Goal: Entertainment & Leisure: Consume media (video, audio)

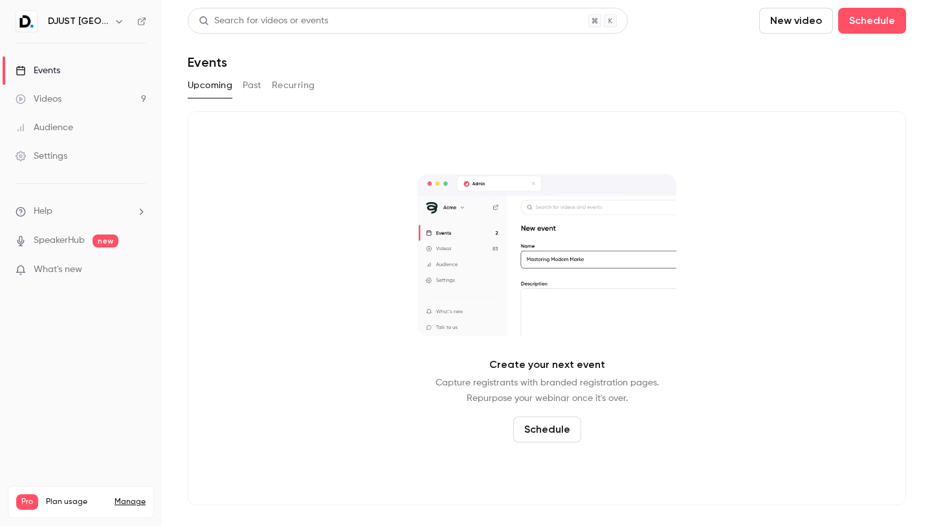
click at [83, 90] on link "Videos 9" at bounding box center [81, 99] width 162 height 28
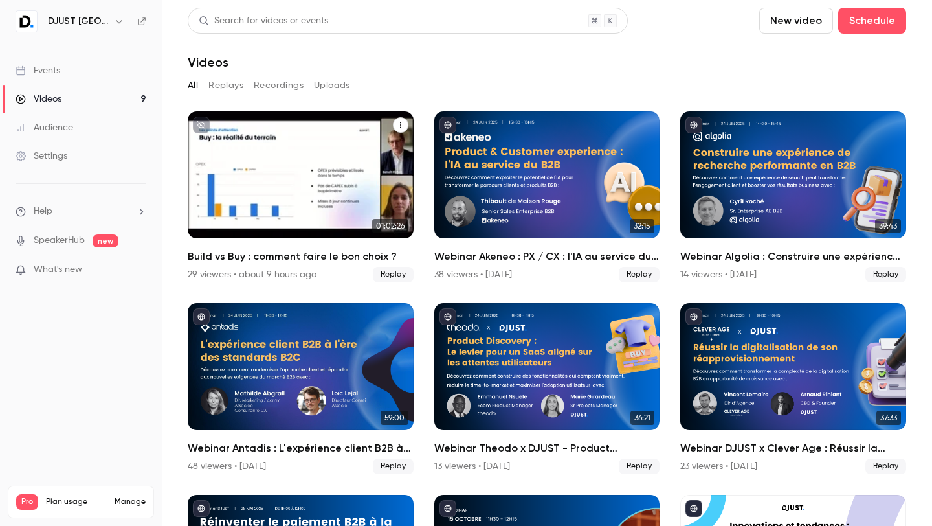
click at [280, 183] on div "Build vs Buy : comment faire le bon choix ?" at bounding box center [301, 174] width 226 height 127
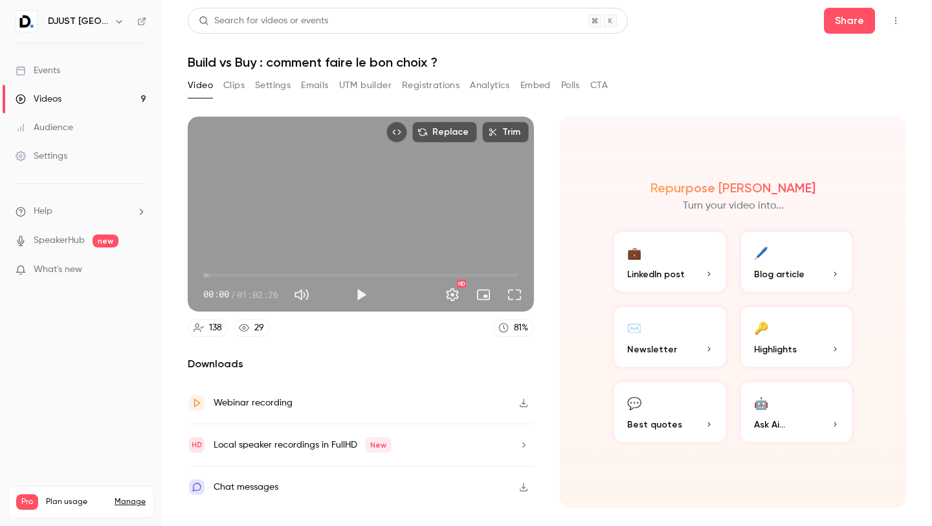
click at [412, 83] on button "Registrations" at bounding box center [431, 85] width 58 height 21
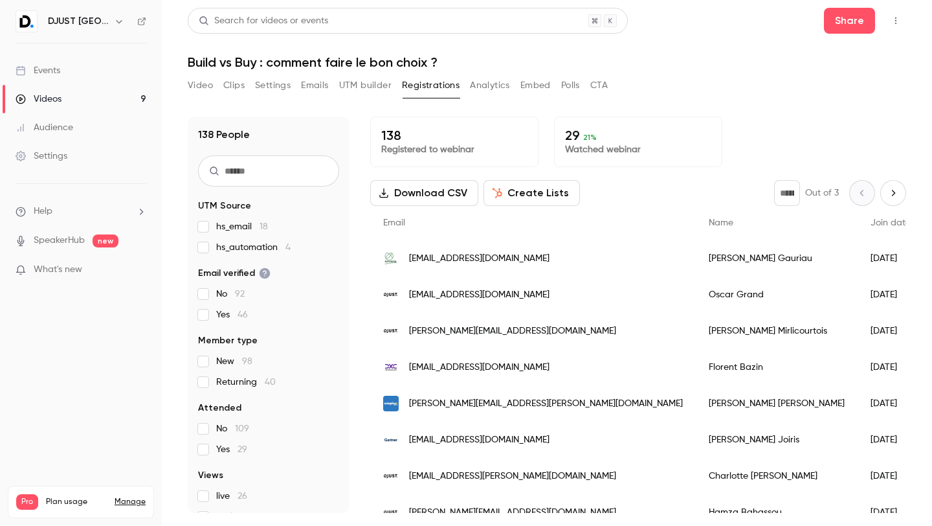
click at [474, 81] on button "Analytics" at bounding box center [490, 85] width 40 height 21
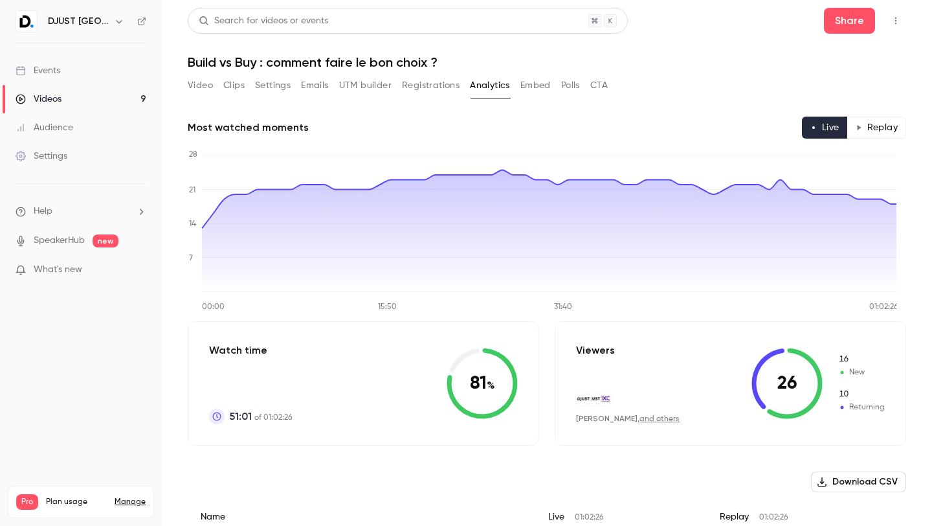
click at [59, 94] on div "Videos" at bounding box center [39, 99] width 46 height 13
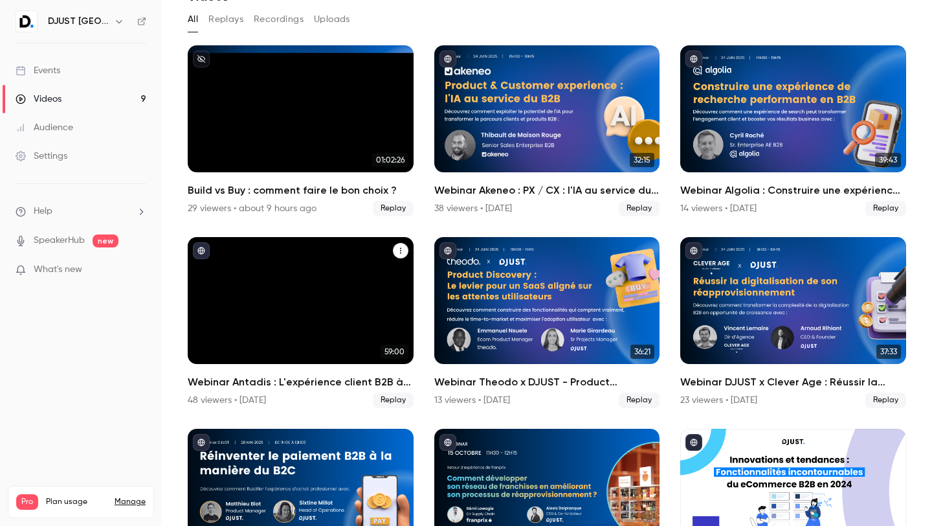
scroll to position [150, 0]
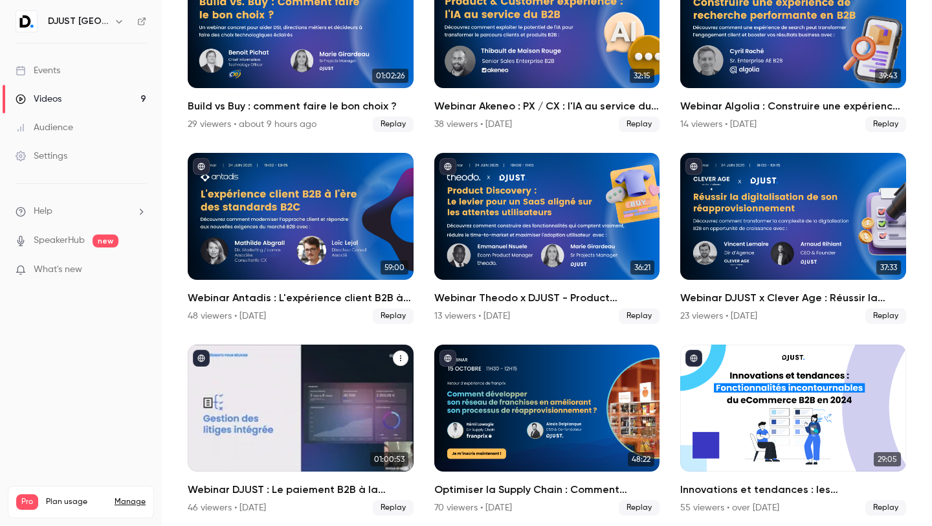
click at [265, 349] on div "Webinar DJUST : Le paiement B2B à la manière du B2C : méthodes, résultats & cas…" at bounding box center [301, 407] width 226 height 127
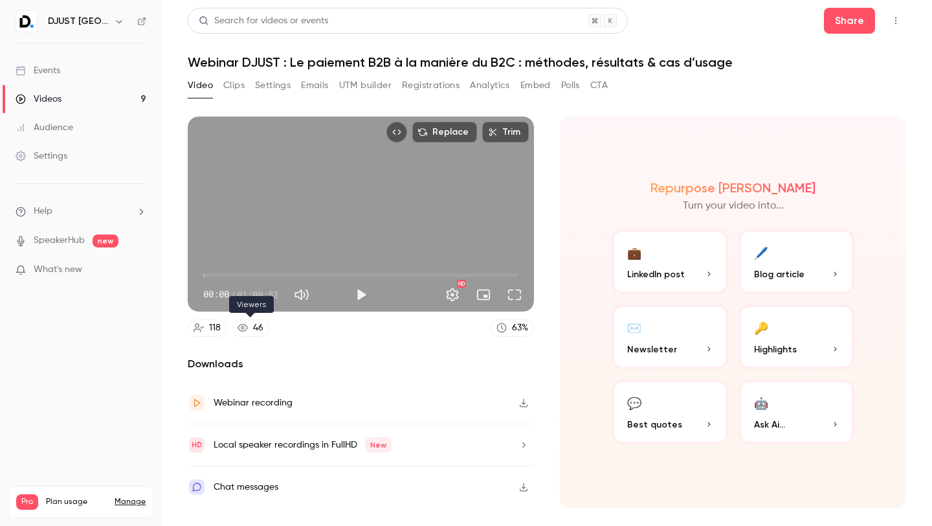
click at [249, 331] on link "46" at bounding box center [251, 327] width 38 height 17
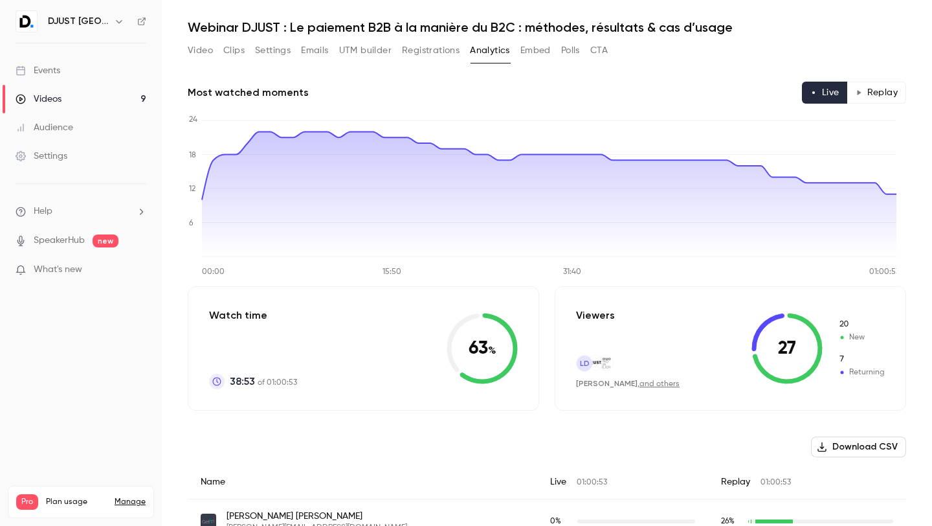
scroll to position [31, 0]
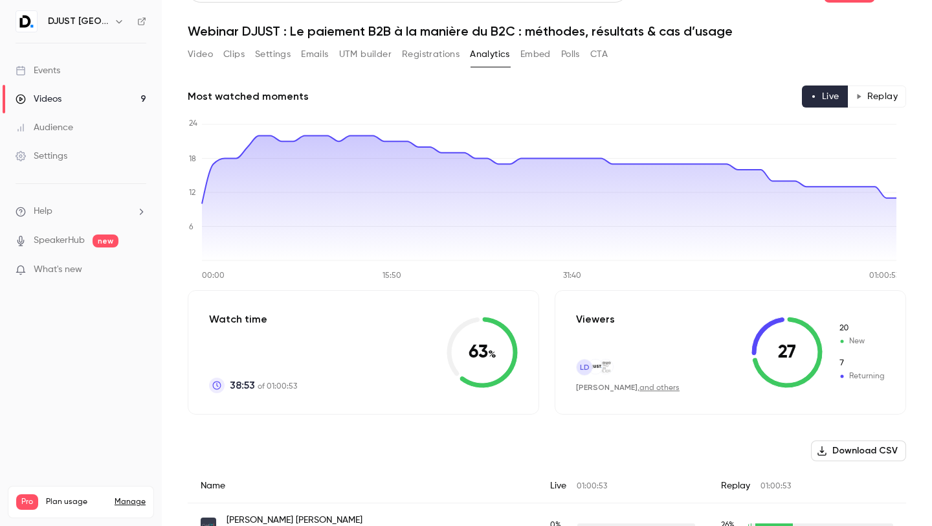
click at [854, 96] on button "Replay" at bounding box center [876, 96] width 59 height 22
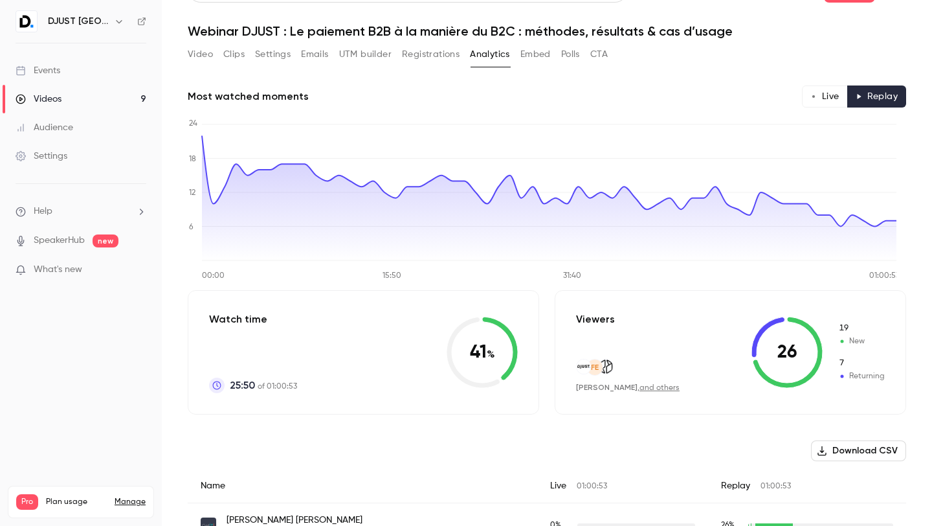
click at [814, 96] on button "Live" at bounding box center [825, 96] width 46 height 22
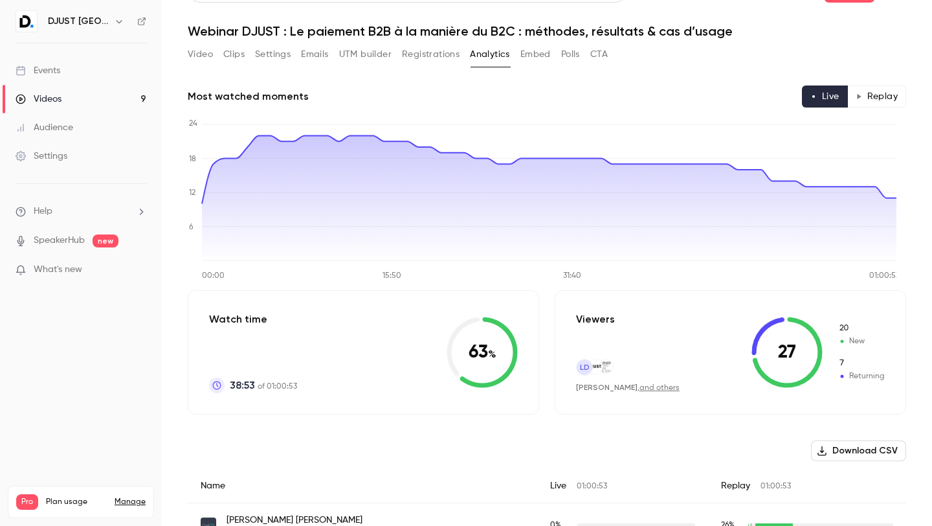
click at [847, 94] on button "Replay" at bounding box center [876, 96] width 59 height 22
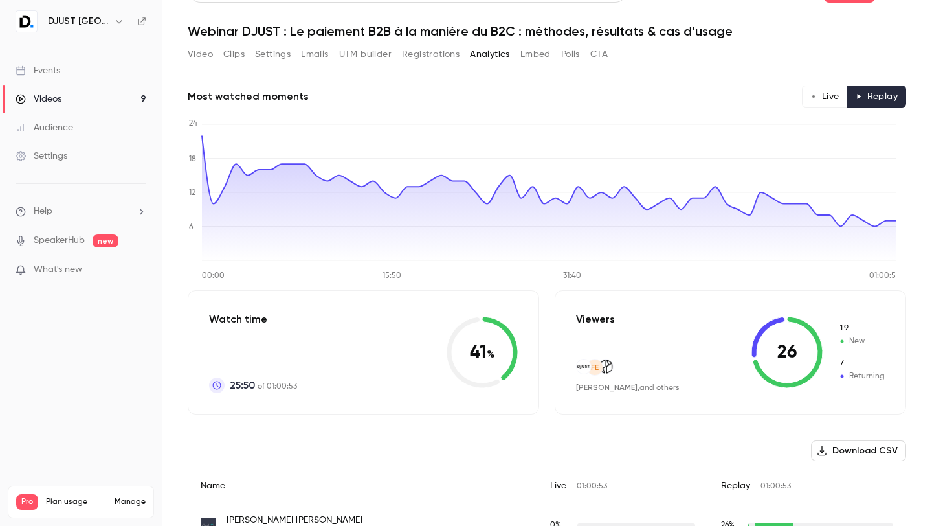
click at [811, 101] on button "Live" at bounding box center [825, 96] width 46 height 22
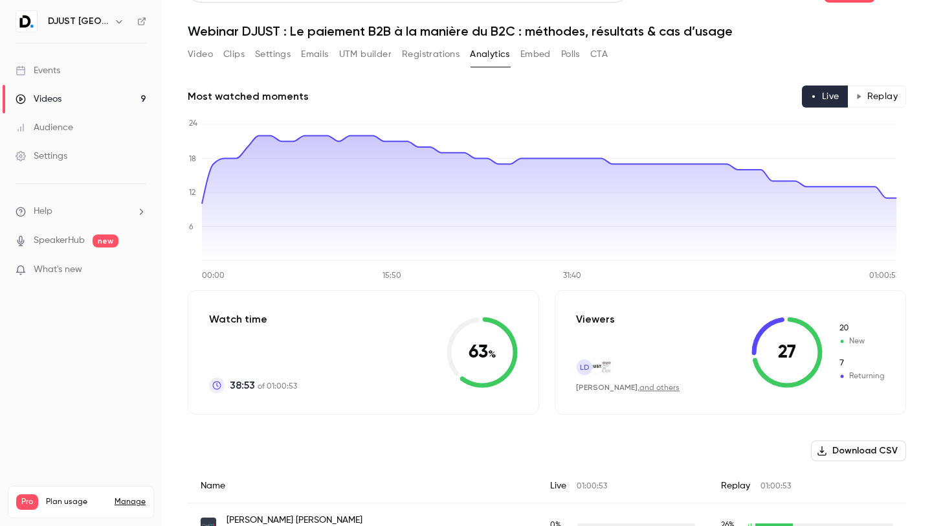
click at [860, 94] on button "Replay" at bounding box center [876, 96] width 59 height 22
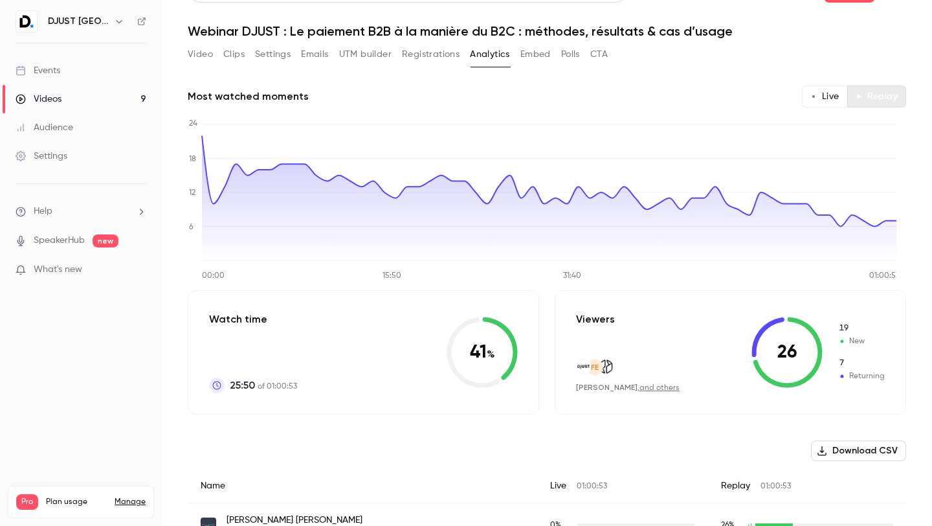
click at [847, 94] on button "Replay" at bounding box center [876, 96] width 59 height 22
click at [810, 102] on button "Live" at bounding box center [825, 96] width 46 height 22
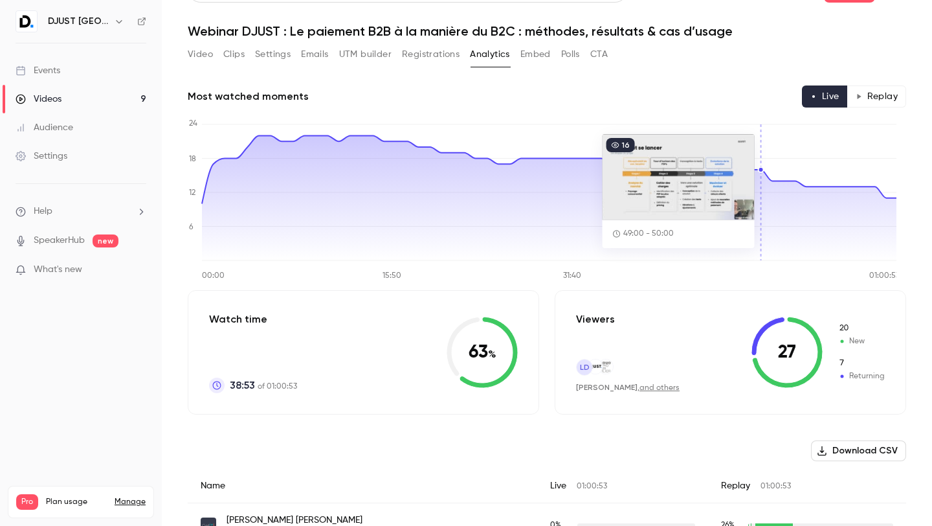
click at [642, 386] on link "and others" at bounding box center [659, 388] width 40 height 8
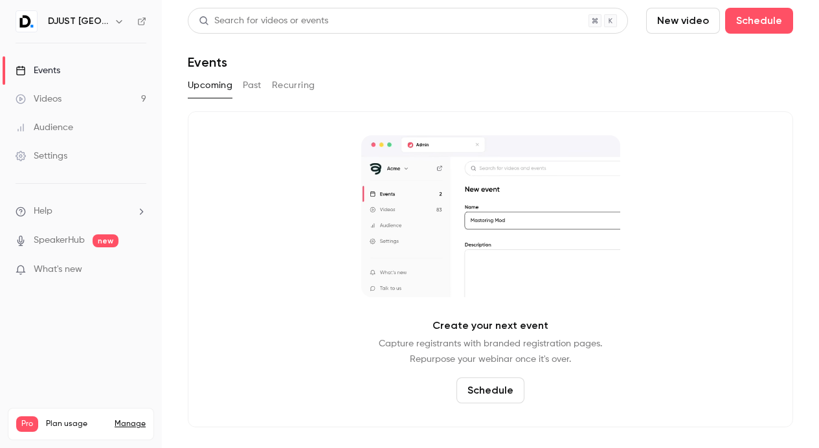
click at [241, 89] on div "Upcoming Past Recurring" at bounding box center [490, 85] width 605 height 21
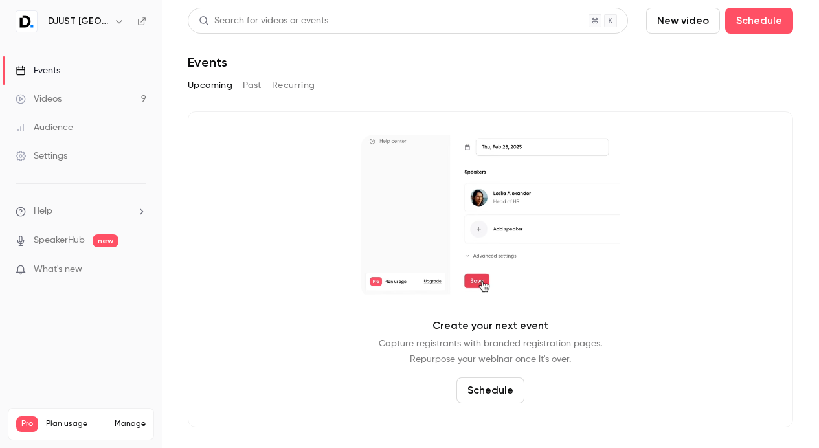
click at [114, 104] on link "Videos 9" at bounding box center [81, 99] width 162 height 28
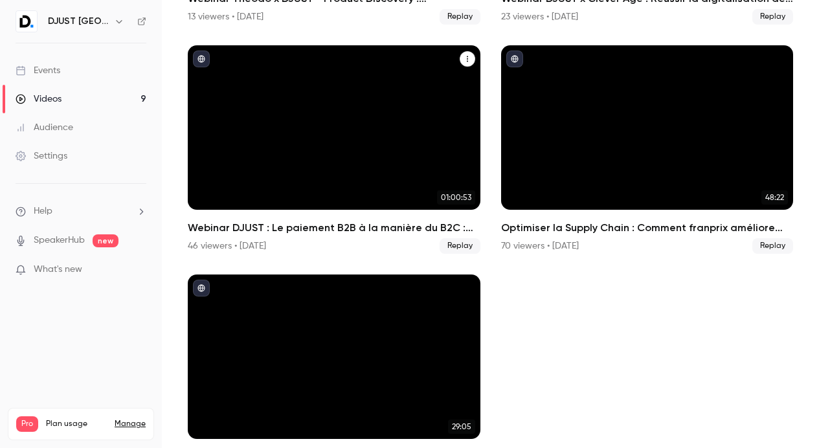
scroll to position [754, 0]
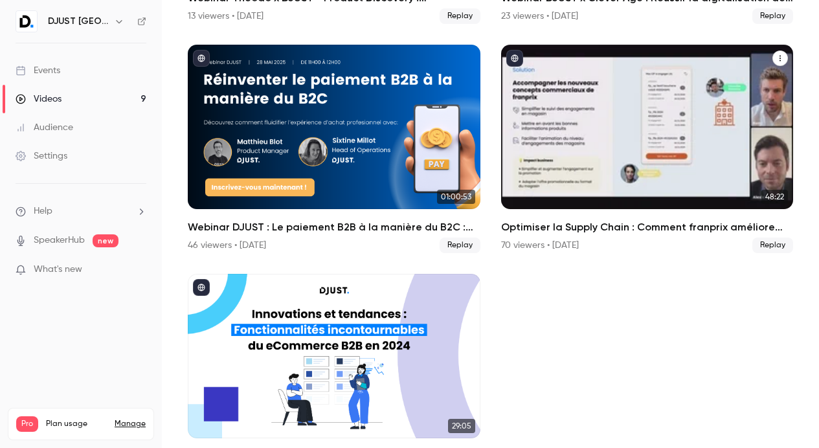
click at [526, 239] on div "70 viewers • [DATE]" at bounding box center [540, 245] width 78 height 13
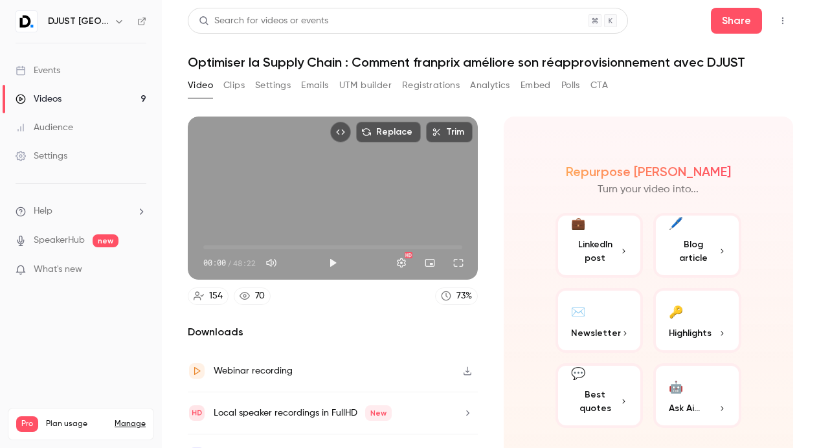
scroll to position [25, 0]
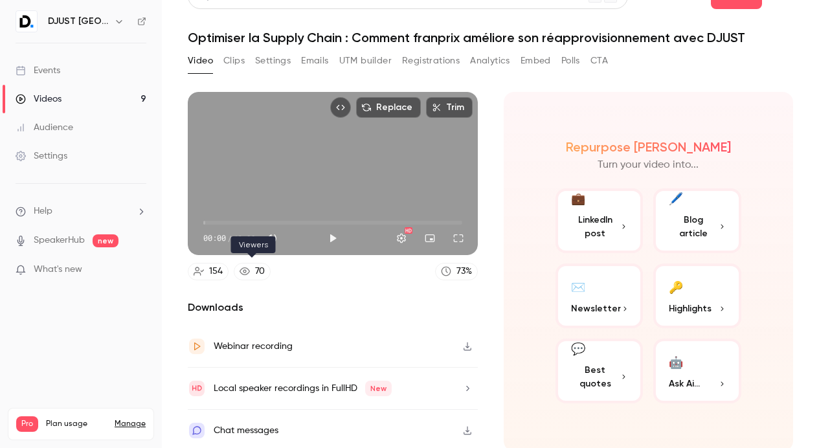
click at [237, 267] on link "70" at bounding box center [252, 271] width 37 height 17
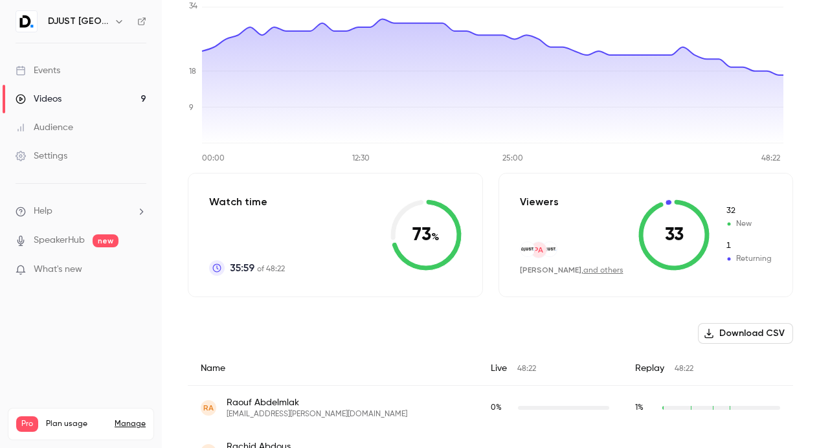
scroll to position [238, 0]
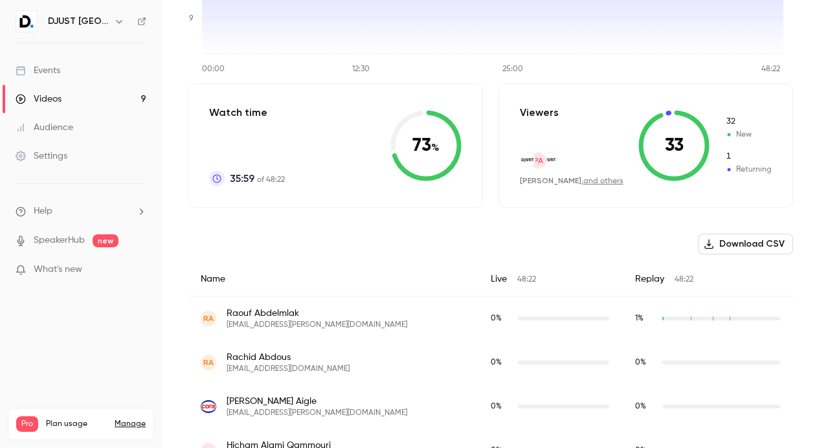
click at [478, 278] on div "Live 48:22" at bounding box center [550, 279] width 144 height 34
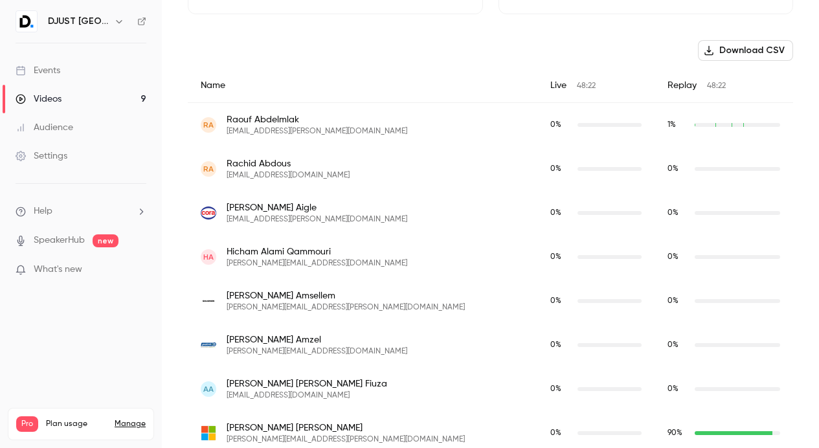
scroll to position [0, 0]
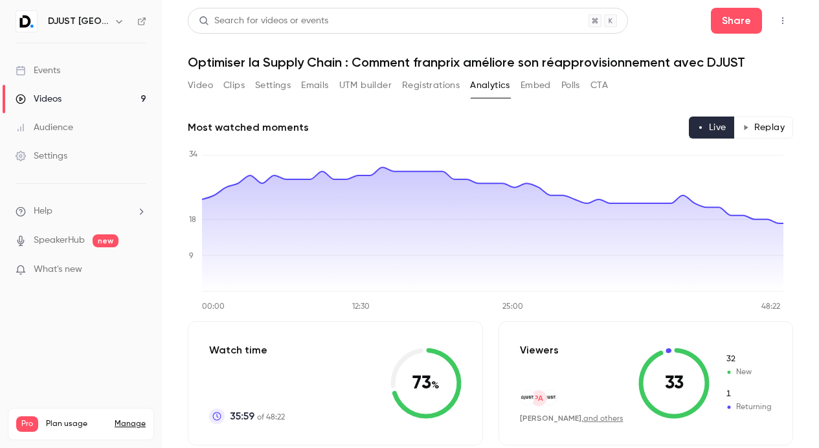
click at [44, 100] on div "Videos" at bounding box center [39, 99] width 46 height 13
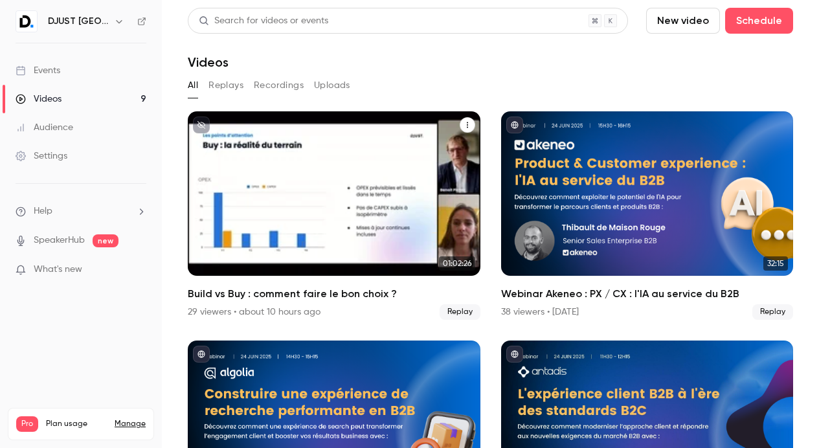
click at [207, 308] on div "29 viewers • about 10 hours ago" at bounding box center [254, 311] width 133 height 13
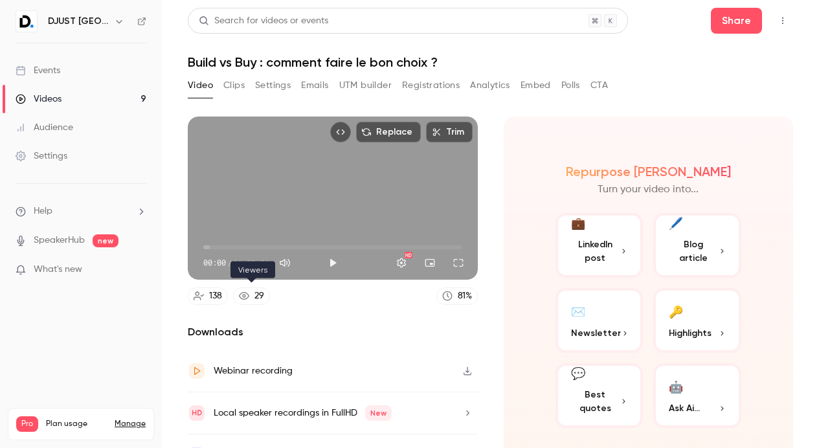
click at [253, 290] on link "29" at bounding box center [251, 295] width 37 height 17
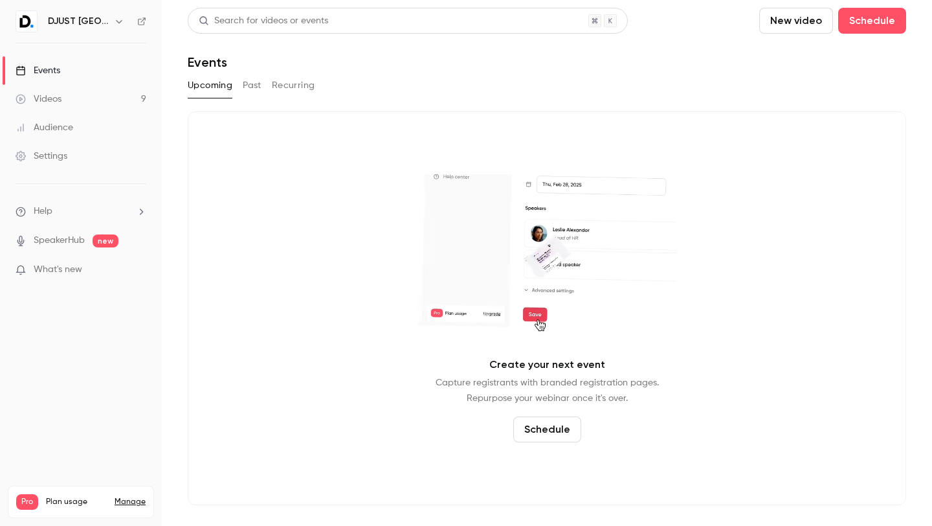
click at [90, 88] on link "Videos 9" at bounding box center [81, 99] width 162 height 28
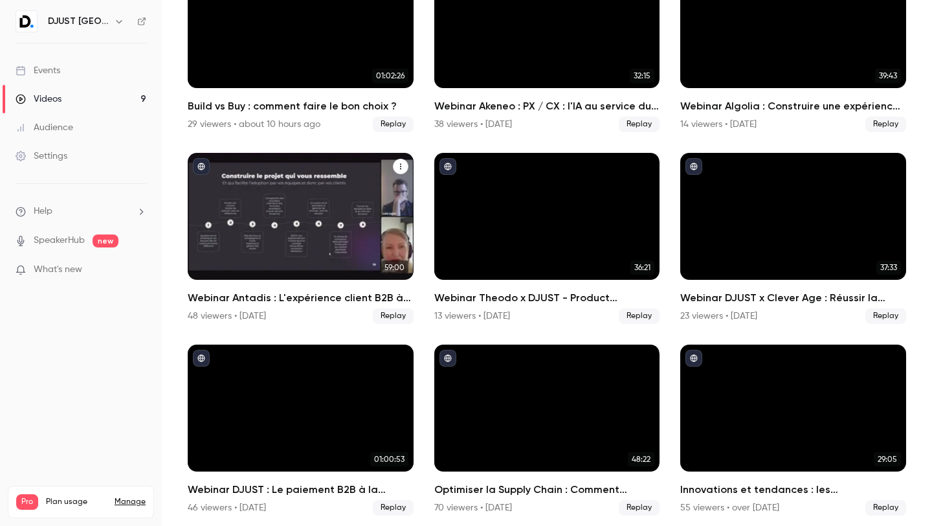
scroll to position [150, 0]
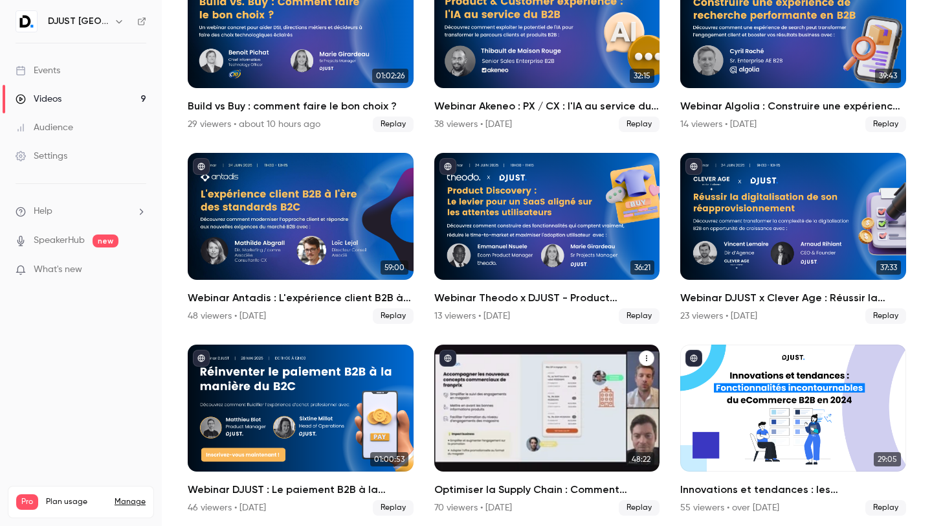
click at [583, 404] on div "Optimiser la Supply Chain : Comment franprix améliore son réapprovisionnement a…" at bounding box center [547, 407] width 226 height 127
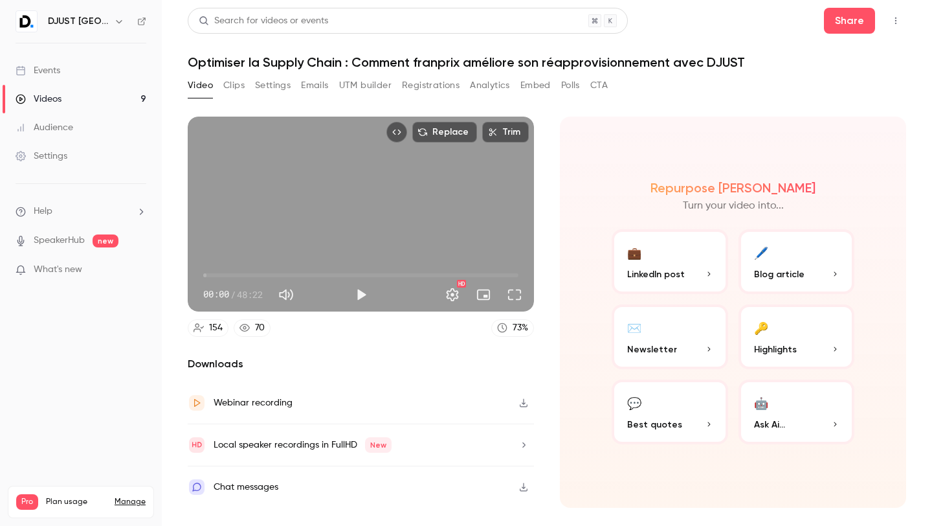
click at [481, 84] on button "Analytics" at bounding box center [490, 85] width 40 height 21
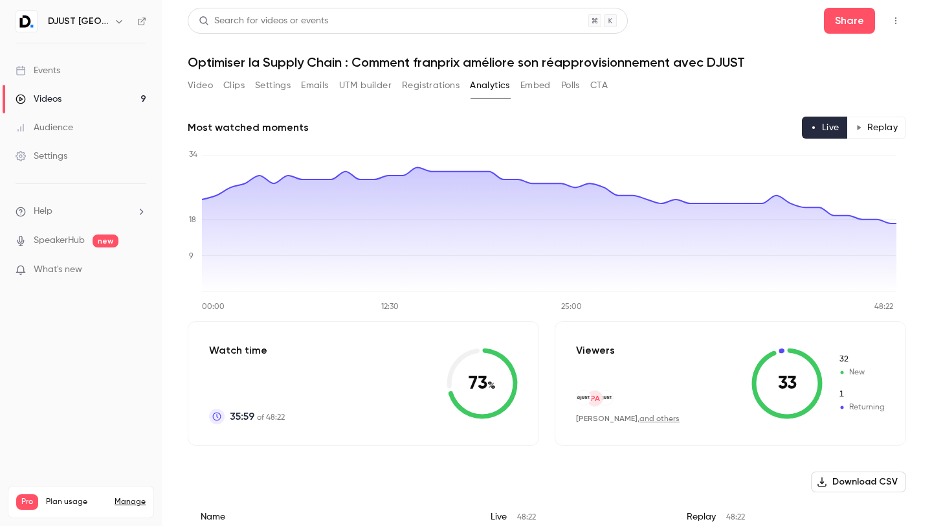
click at [411, 88] on button "Registrations" at bounding box center [431, 85] width 58 height 21
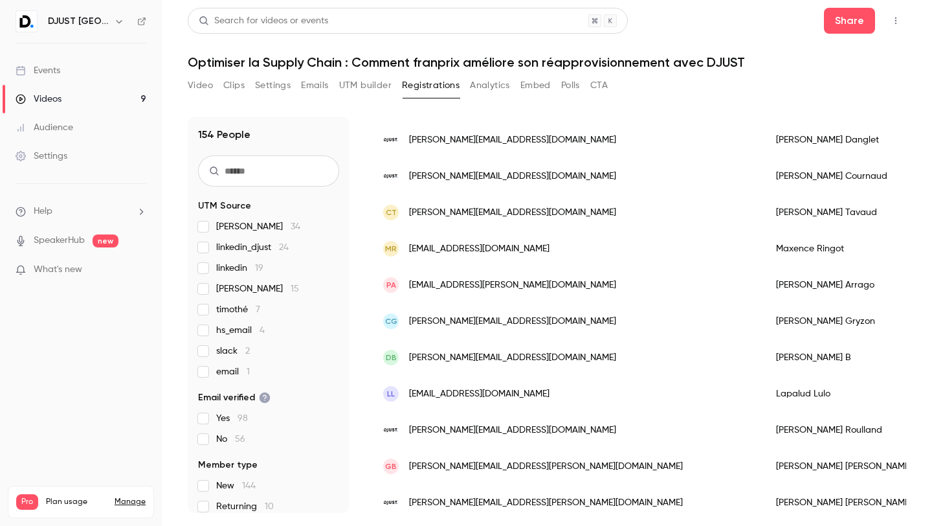
scroll to position [841, 0]
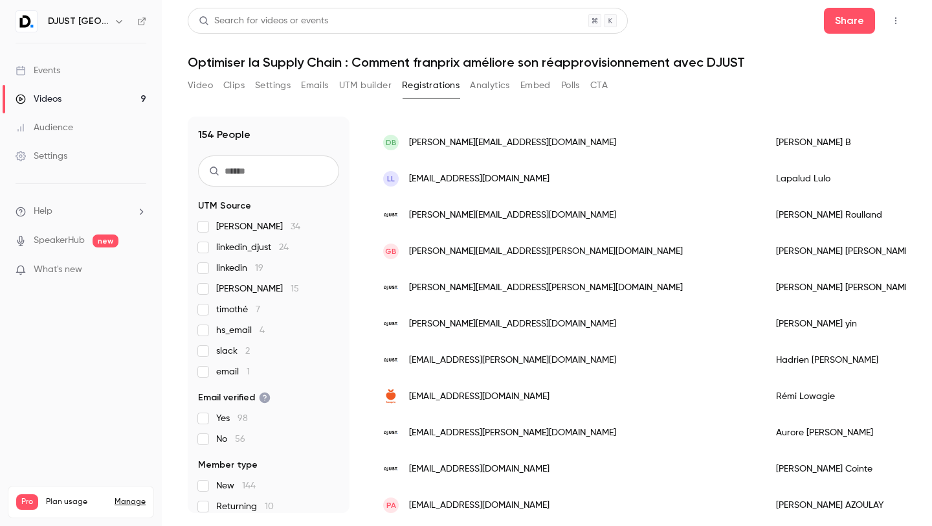
click at [34, 61] on link "Events" at bounding box center [81, 70] width 162 height 28
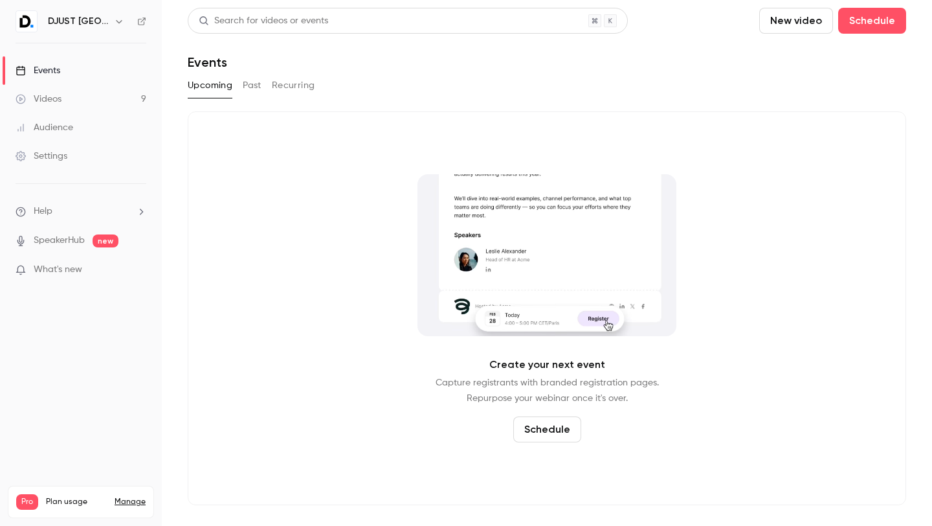
click at [49, 100] on div "Videos" at bounding box center [39, 99] width 46 height 13
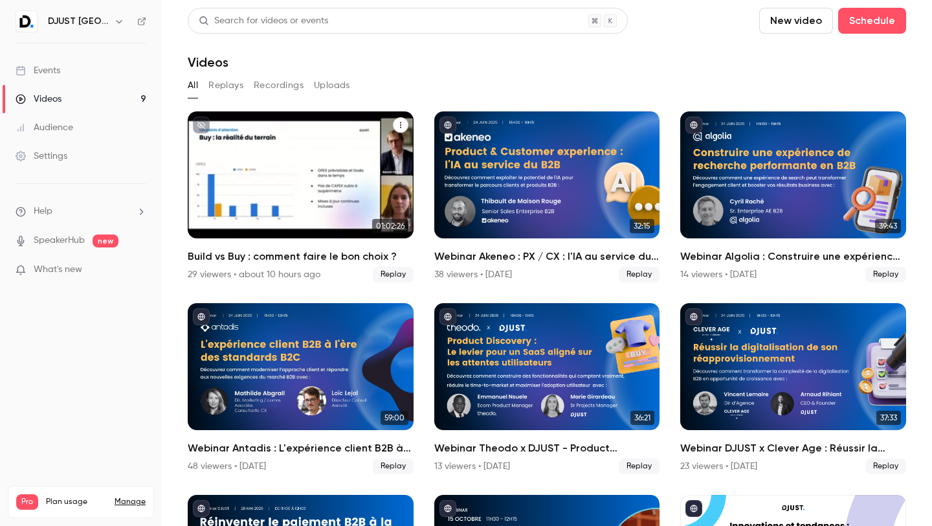
click at [254, 146] on div "Build vs Buy : comment faire le bon choix ?" at bounding box center [301, 174] width 226 height 127
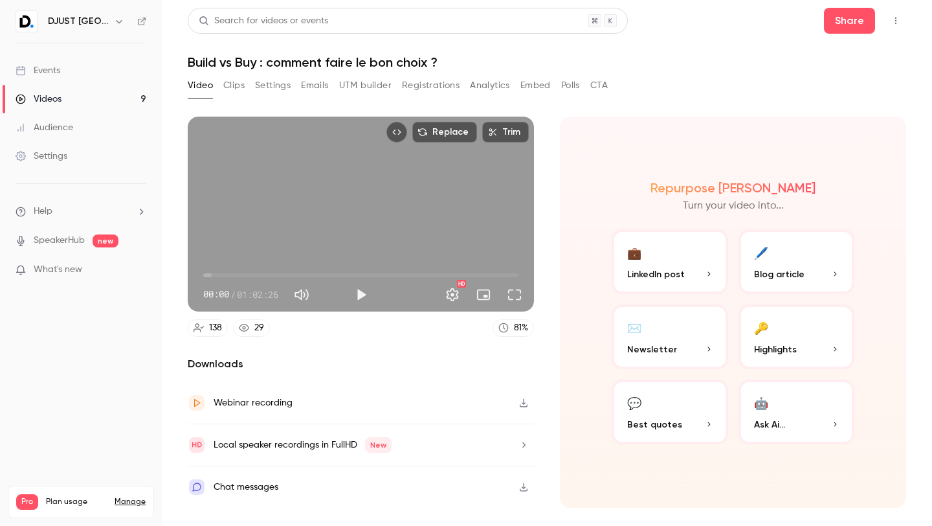
click at [264, 68] on h1 "Build vs Buy : comment faire le bon choix ?" at bounding box center [547, 62] width 718 height 16
click at [234, 81] on button "Clips" at bounding box center [233, 85] width 21 height 21
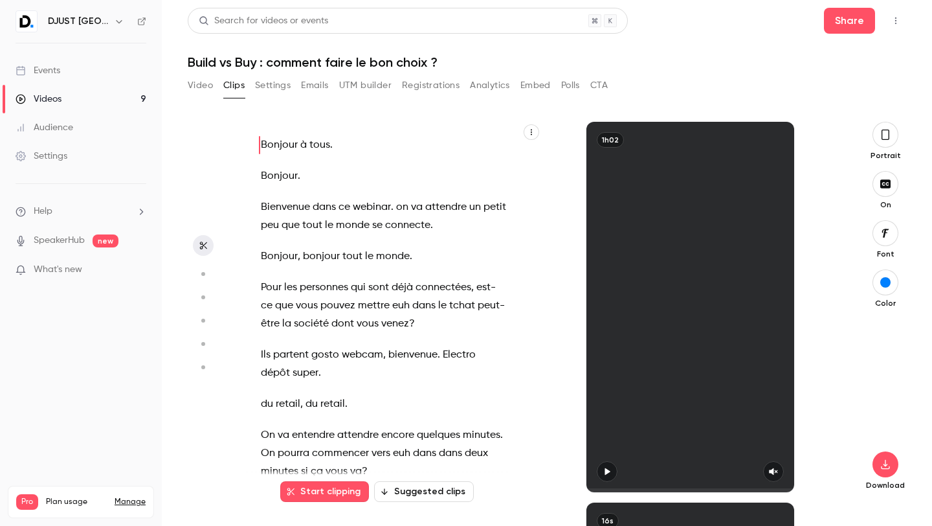
click at [271, 86] on button "Settings" at bounding box center [273, 85] width 36 height 21
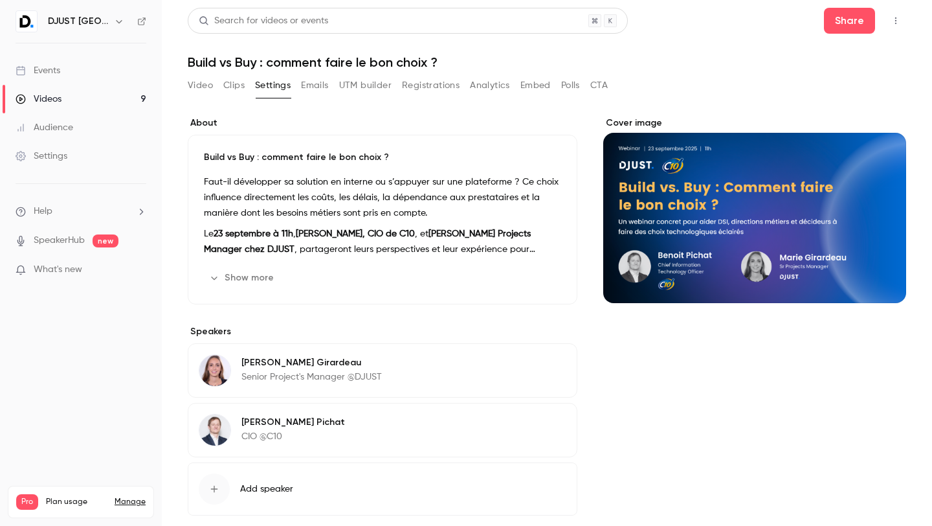
click at [247, 83] on div "Video Clips Settings Emails UTM builder Registrations Analytics Embed Polls CTA" at bounding box center [398, 85] width 420 height 21
click at [246, 78] on div "Video Clips Settings Emails UTM builder Registrations Analytics Embed Polls CTA" at bounding box center [398, 85] width 420 height 21
click at [228, 86] on button "Clips" at bounding box center [233, 85] width 21 height 21
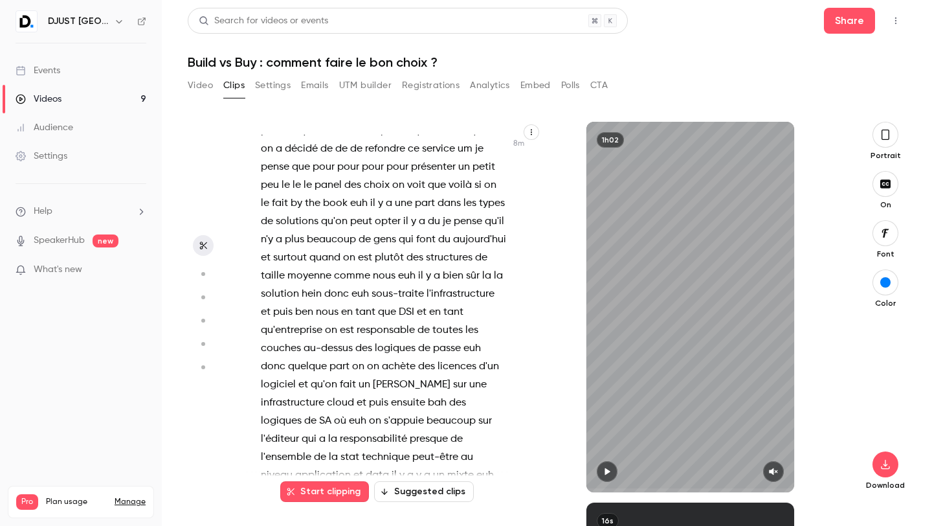
scroll to position [2188, 0]
click at [436, 490] on button "Suggested clips" at bounding box center [424, 491] width 100 height 21
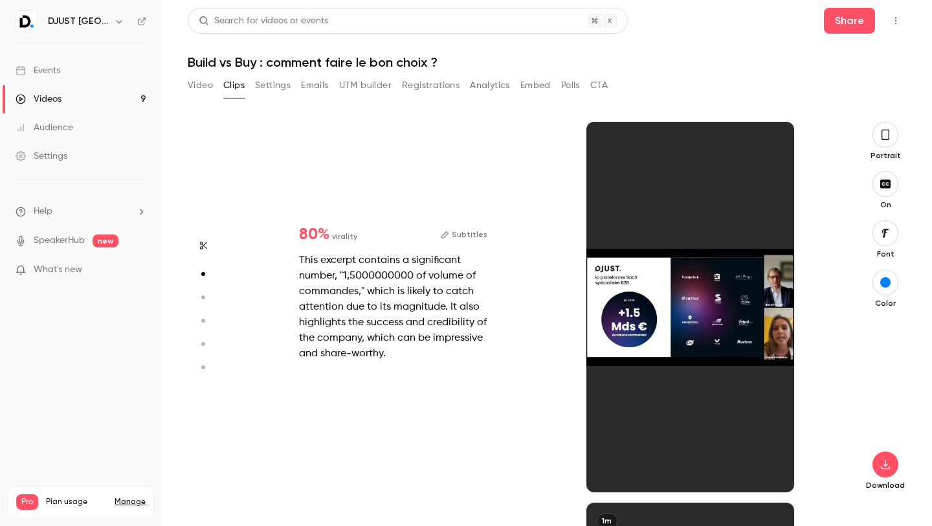
scroll to position [381, 0]
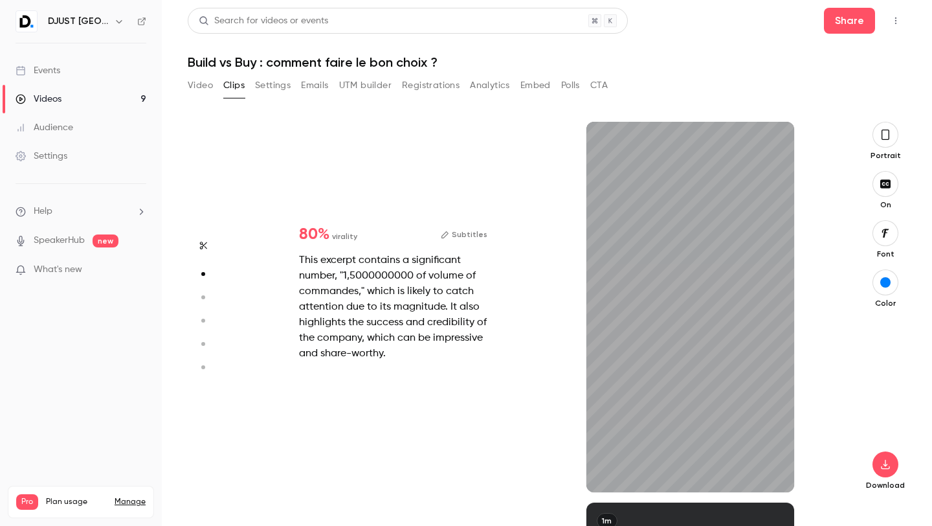
click at [382, 317] on div "This excerpt contains a significant number, "1,5000000000 of volume of commande…" at bounding box center [393, 306] width 188 height 109
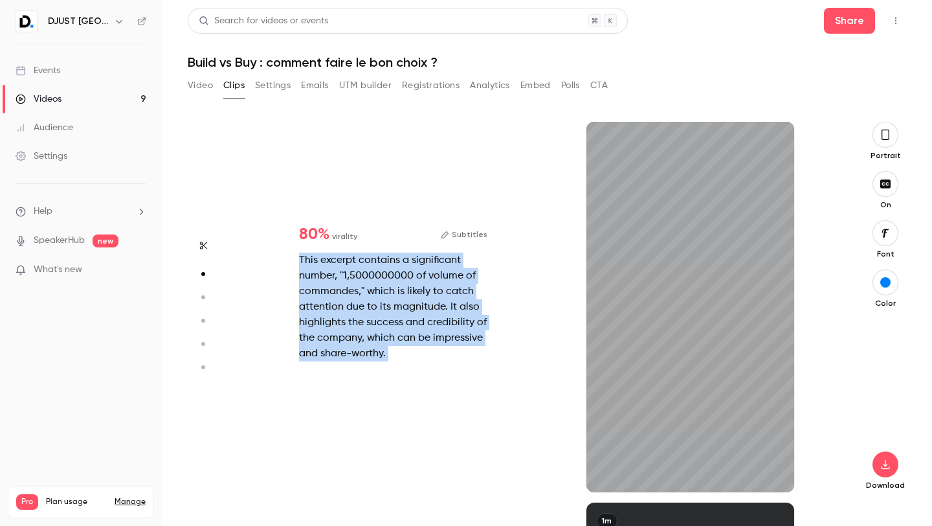
click at [370, 353] on div "This excerpt contains a significant number, "1,5000000000 of volume of commande…" at bounding box center [393, 306] width 188 height 109
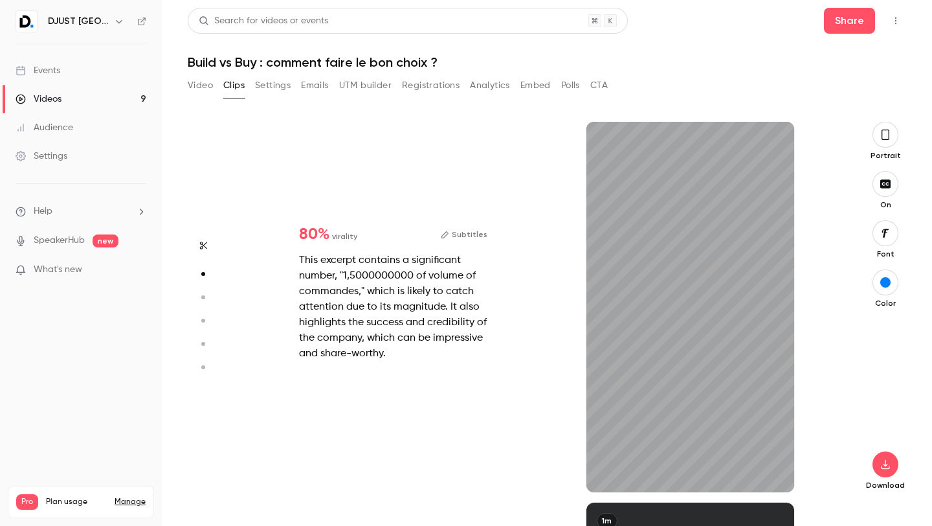
type input "*"
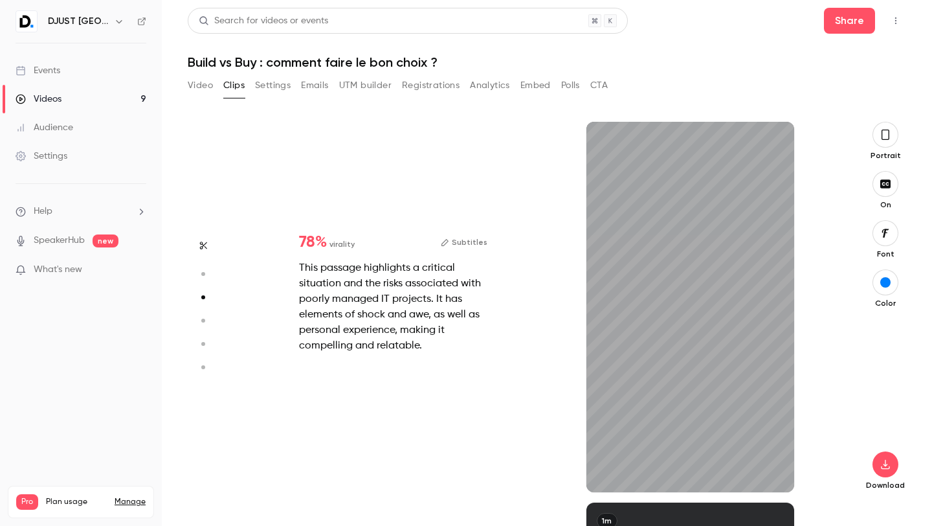
type input "*"
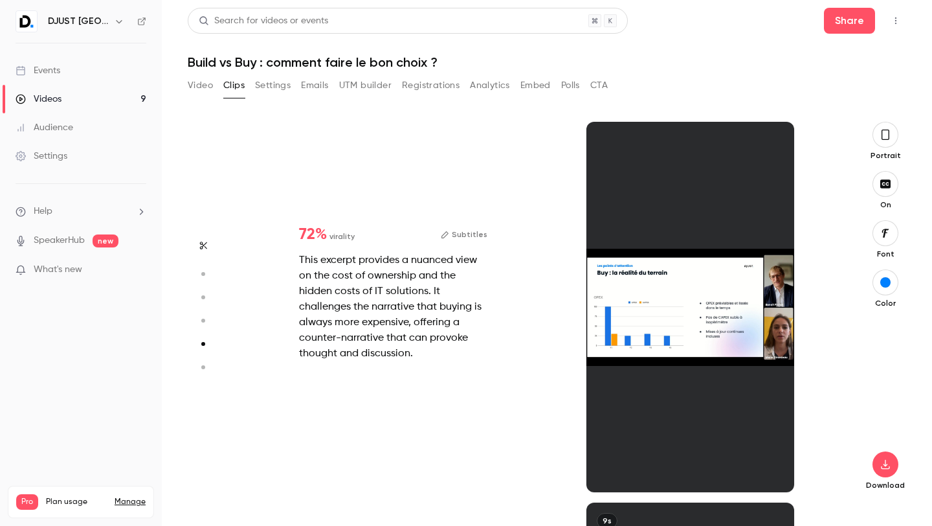
scroll to position [1522, 0]
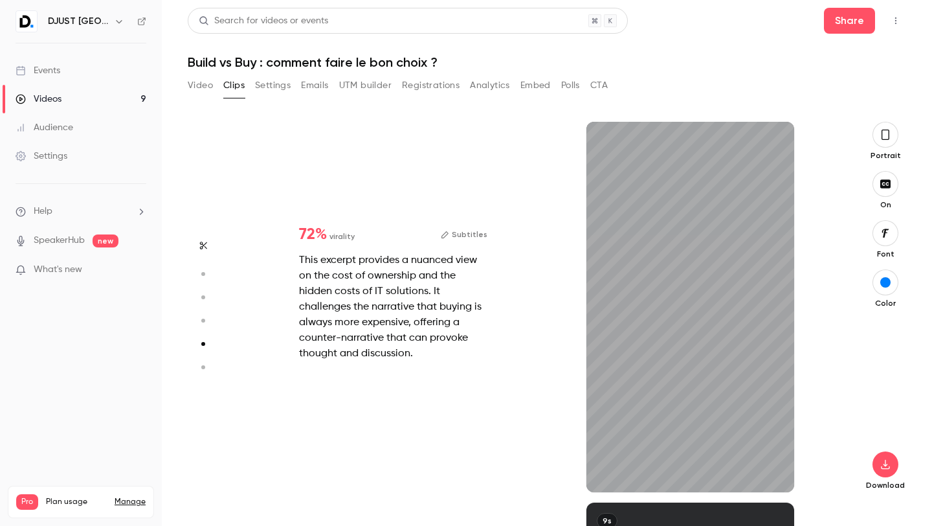
type input "***"
